Goal: Navigation & Orientation: Find specific page/section

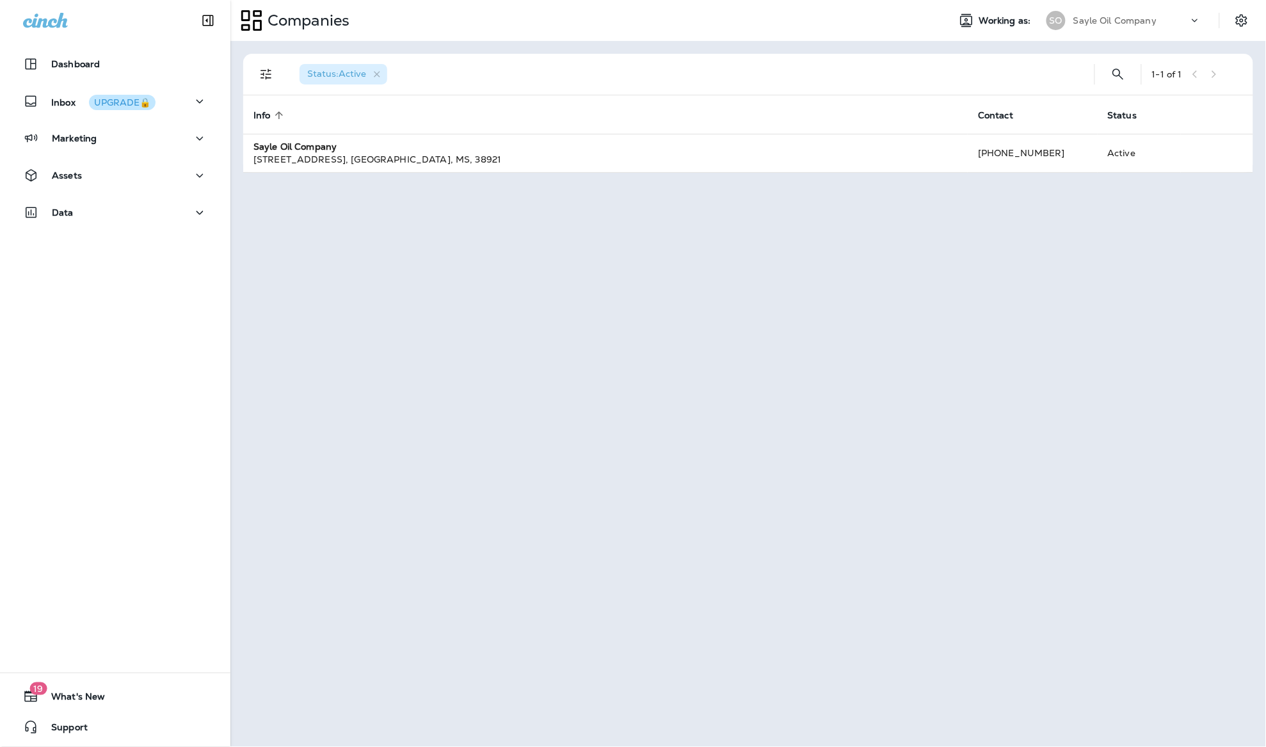
click at [588, 347] on div "Status : Active 1 - 1 of 1 Info sorted ascending Contact Status Sayle Oil Compa…" at bounding box center [747, 394] width 1035 height 706
click at [106, 138] on div "Marketing" at bounding box center [115, 139] width 184 height 16
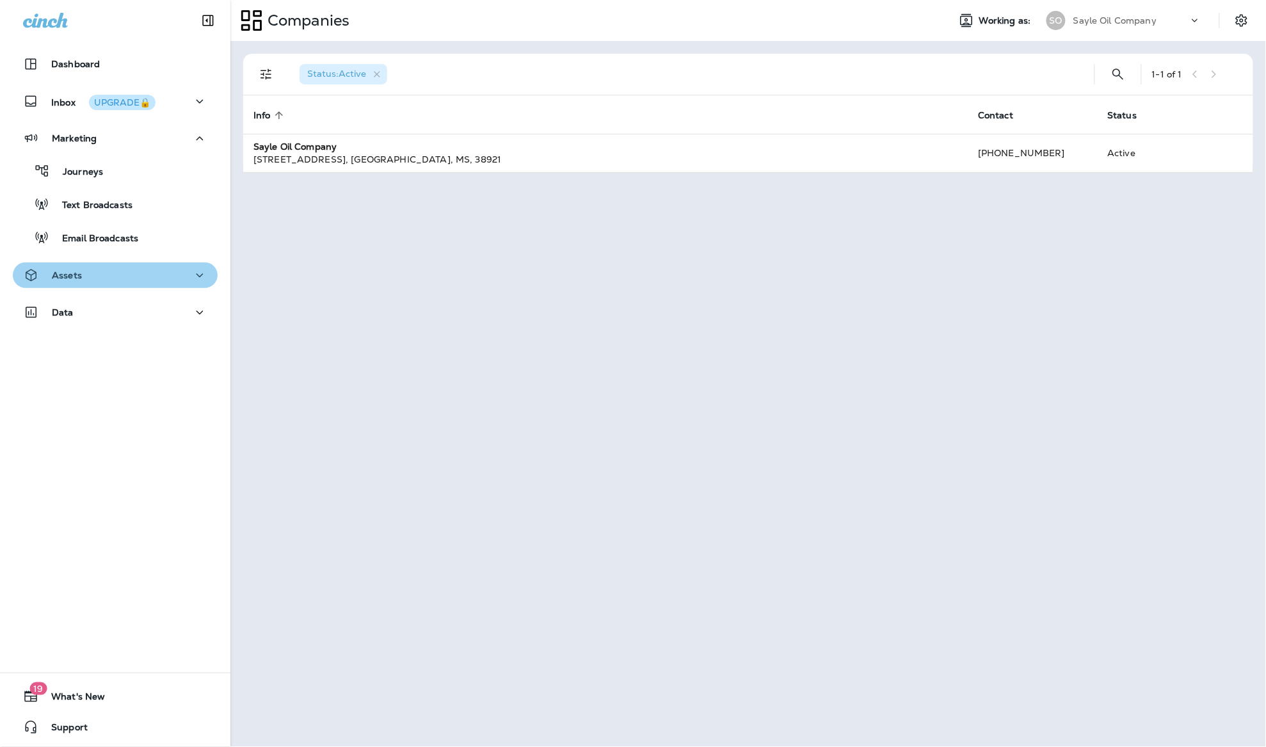
click at [90, 271] on div "Assets" at bounding box center [115, 275] width 184 height 16
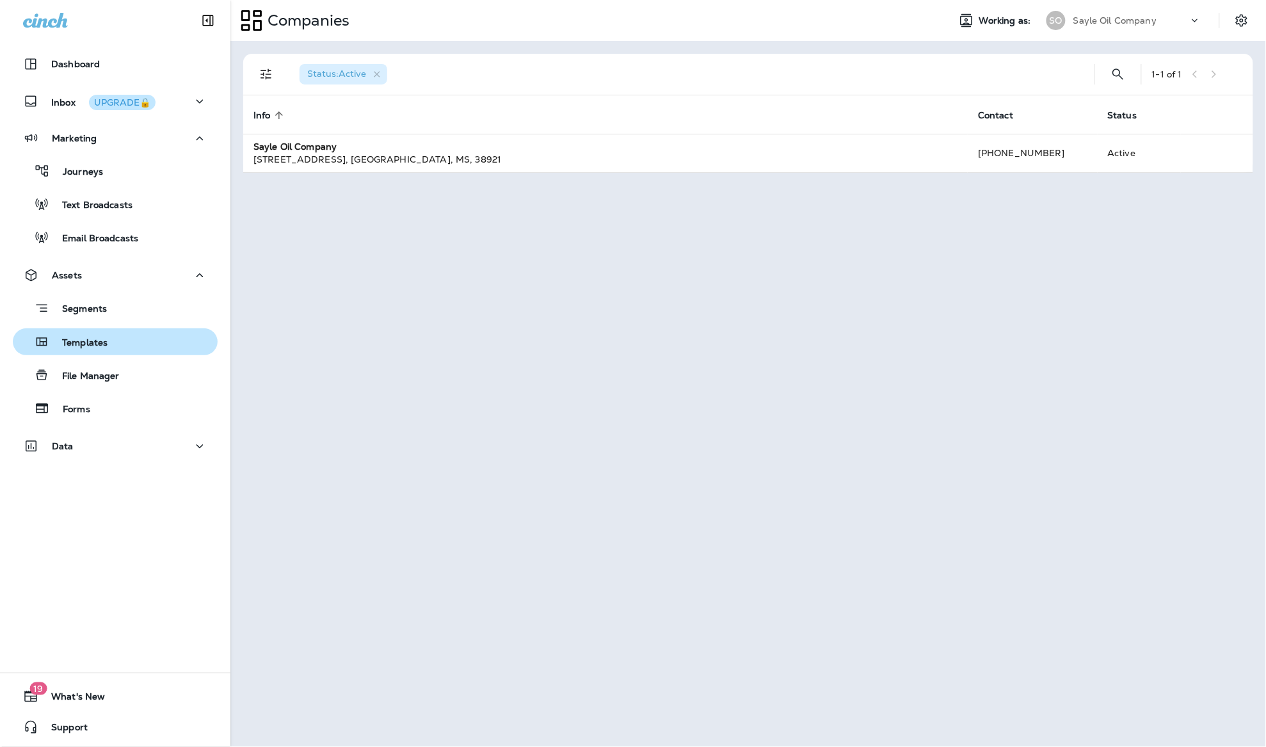
click at [90, 346] on p "Templates" at bounding box center [78, 343] width 58 height 12
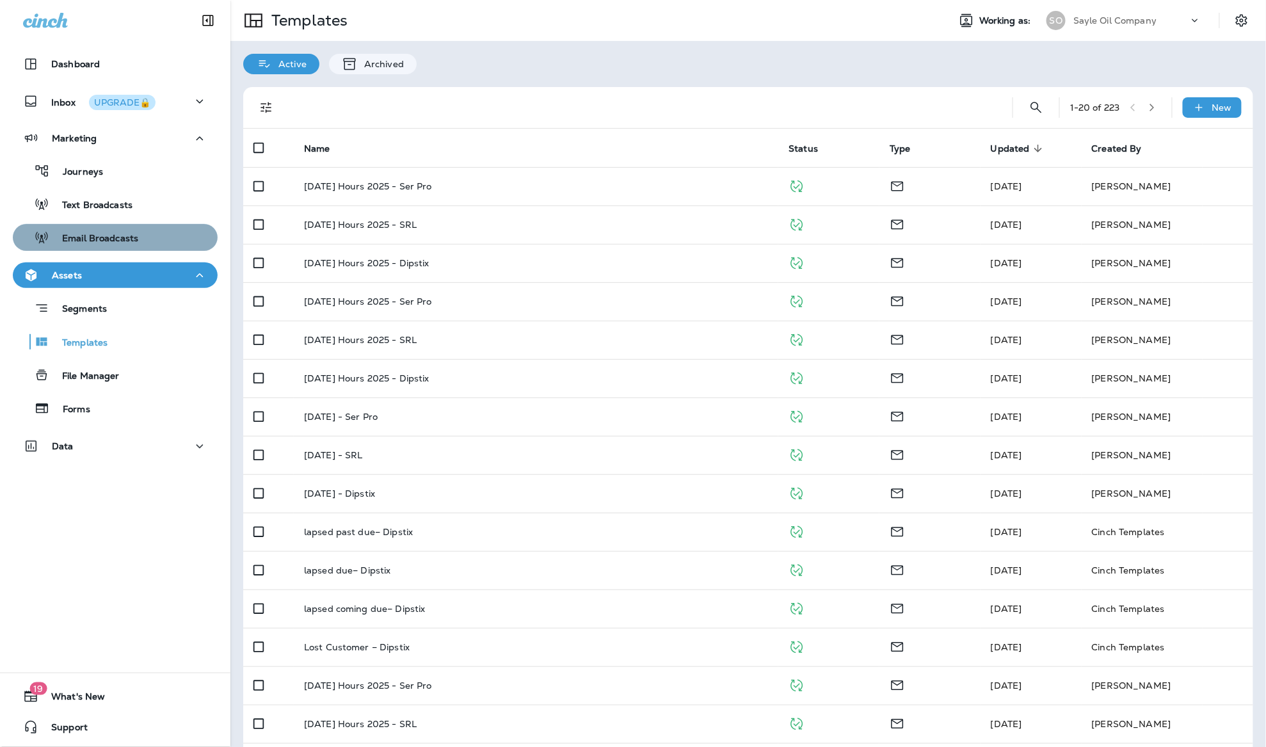
click at [108, 236] on p "Email Broadcasts" at bounding box center [93, 239] width 89 height 12
